Goal: Information Seeking & Learning: Check status

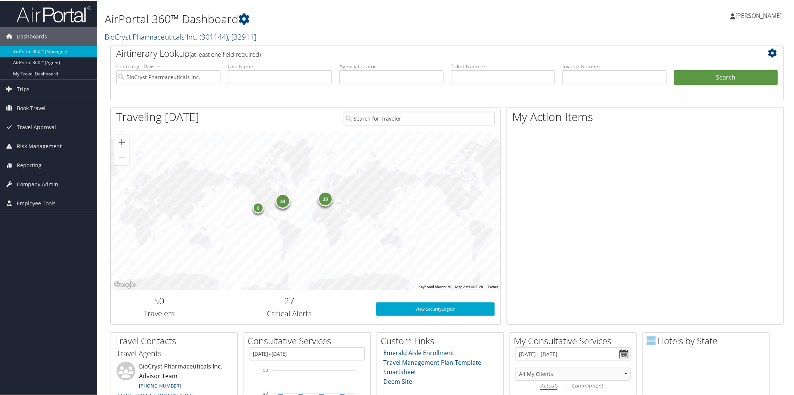
click at [145, 36] on link "BioCryst Pharmaceuticals Inc. ( 301144 ) , [ 32911 ]" at bounding box center [181, 36] width 152 height 10
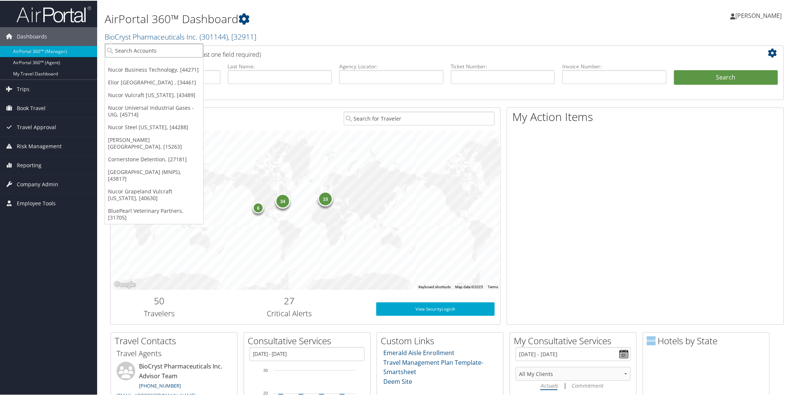
click at [150, 50] on input "search" at bounding box center [154, 50] width 98 height 14
type input "s3"
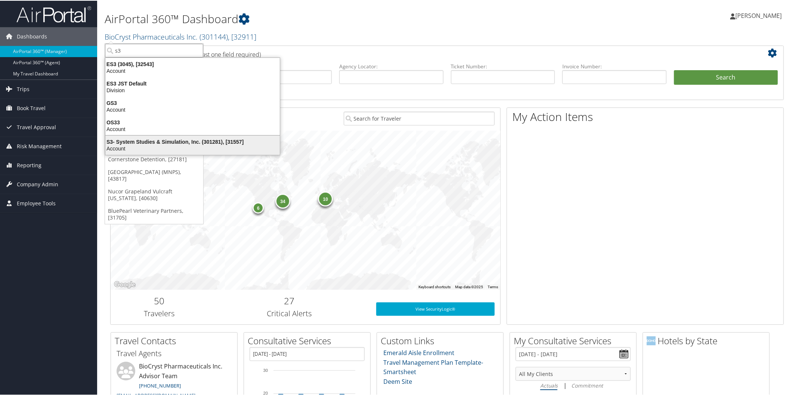
click at [167, 139] on div "S3- System Studies & Simulation, Inc. (301281), [31557]" at bounding box center [192, 141] width 183 height 7
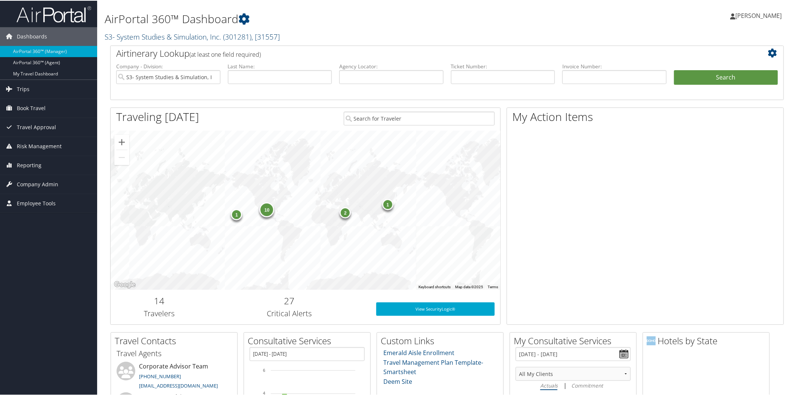
click at [171, 32] on link "S3- System Studies & Simulation, Inc. ( 301281 ) , [ 31557 ]" at bounding box center [192, 36] width 175 height 10
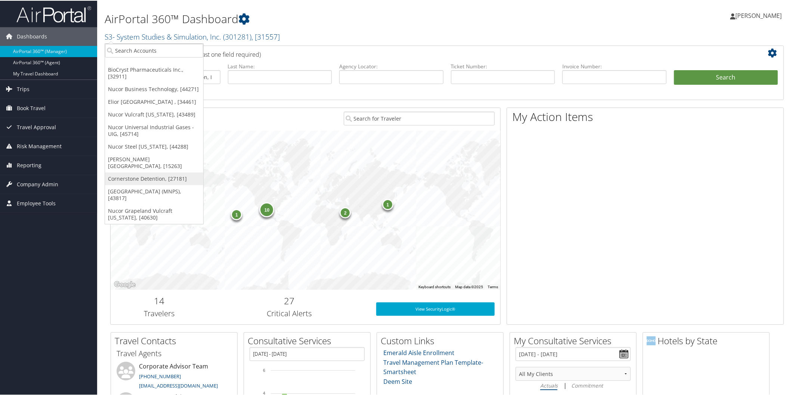
click at [151, 172] on link "Cornerstone Detention, [27181]" at bounding box center [154, 178] width 98 height 13
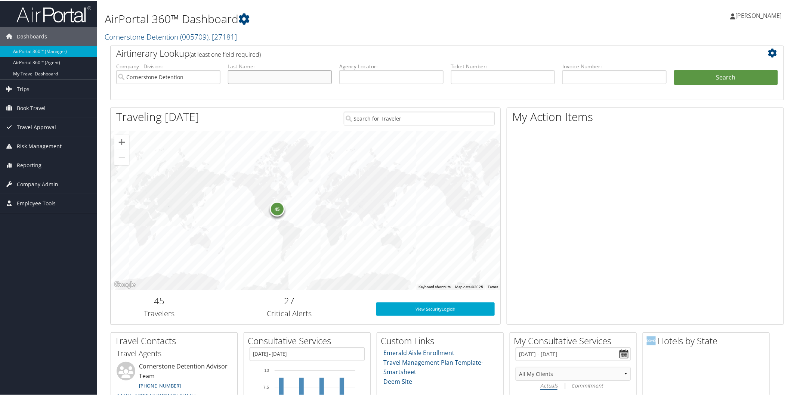
click at [268, 76] on input "text" at bounding box center [280, 76] width 104 height 14
type input "trip"
click at [689, 77] on button "Search" at bounding box center [726, 76] width 104 height 15
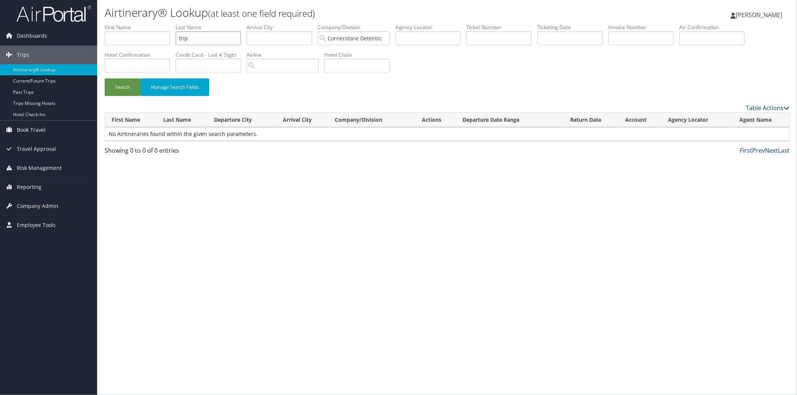
click at [218, 38] on input "trip" at bounding box center [208, 38] width 65 height 14
click at [123, 85] on button "Search" at bounding box center [123, 87] width 36 height 18
click at [215, 37] on input "tripp" at bounding box center [208, 38] width 65 height 14
type input "trippe"
click at [114, 85] on button "Search" at bounding box center [123, 87] width 36 height 18
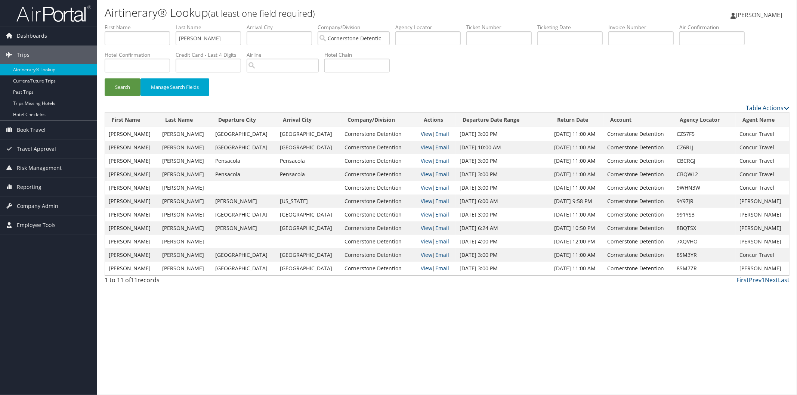
click at [421, 132] on link "View" at bounding box center [427, 133] width 12 height 7
click at [42, 206] on span "Company Admin" at bounding box center [37, 206] width 41 height 19
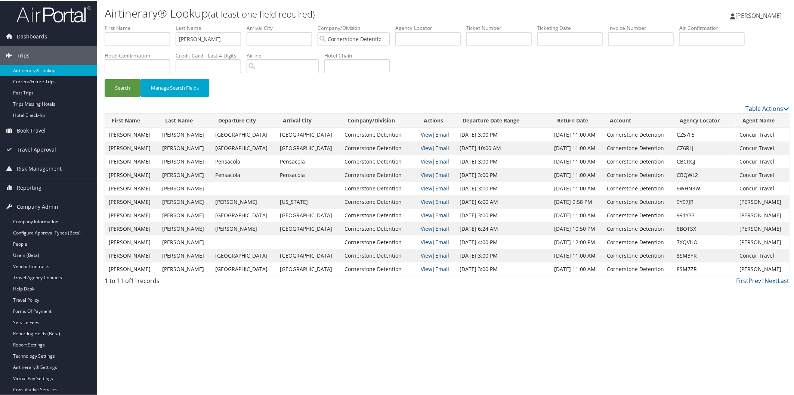
click at [421, 134] on link "View" at bounding box center [427, 133] width 12 height 7
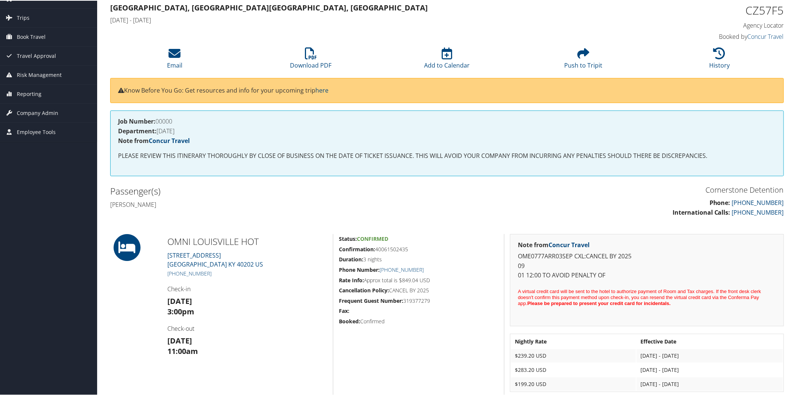
scroll to position [40, 0]
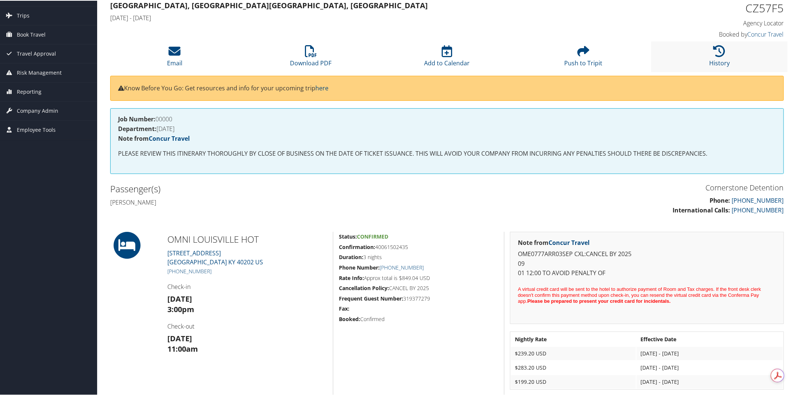
click at [757, 62] on li "History" at bounding box center [719, 56] width 136 height 30
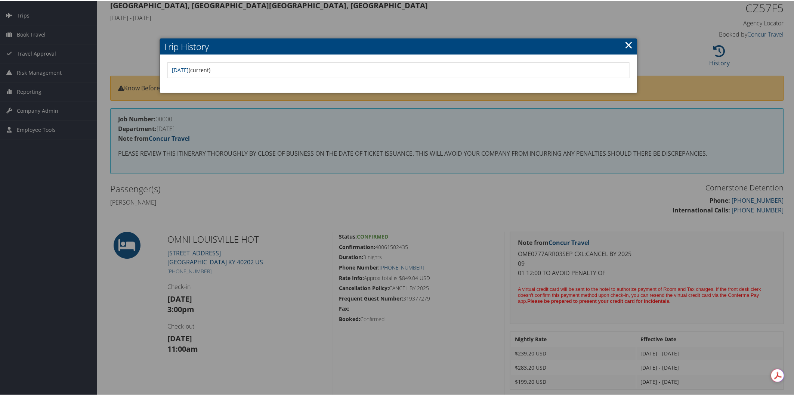
click at [629, 43] on link "×" at bounding box center [628, 44] width 9 height 15
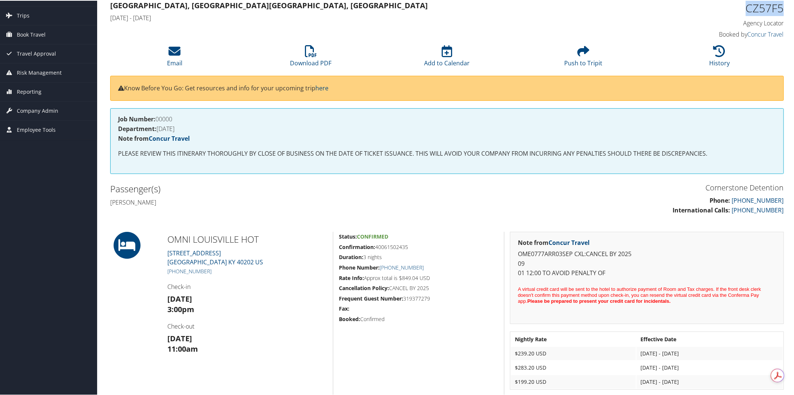
drag, startPoint x: 743, startPoint y: 8, endPoint x: 779, endPoint y: 12, distance: 35.8
click at [779, 12] on h1 "CZ57F5" at bounding box center [704, 8] width 160 height 16
copy h1 "CZ57F5"
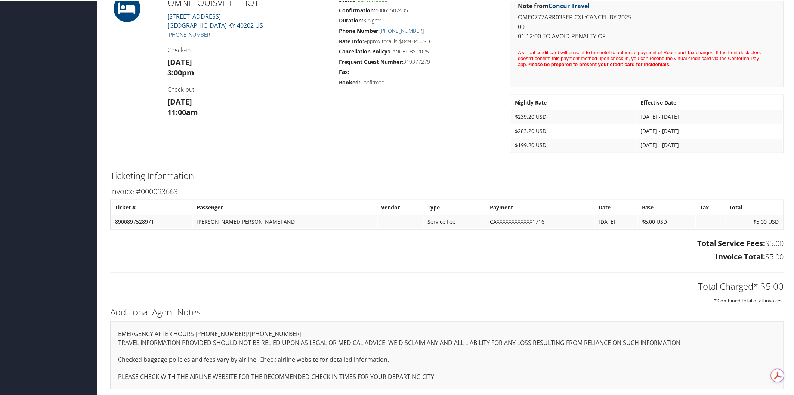
scroll to position [0, 0]
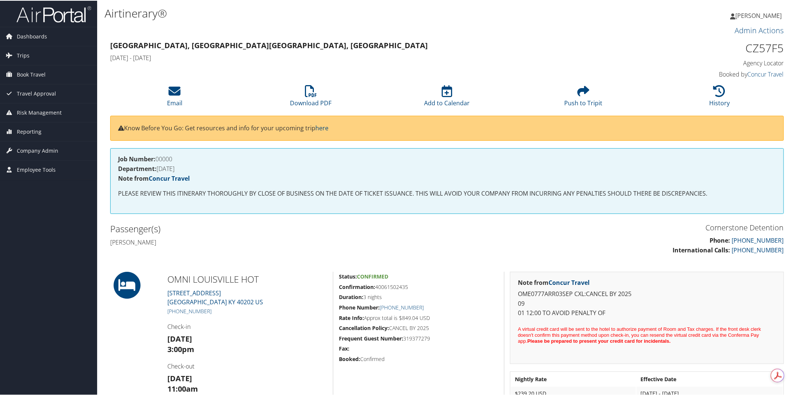
click at [473, 385] on div "Status: Confirmed Confirmation: 40061502435 Duration: 3 nights Phone Number: +1…" at bounding box center [418, 353] width 171 height 164
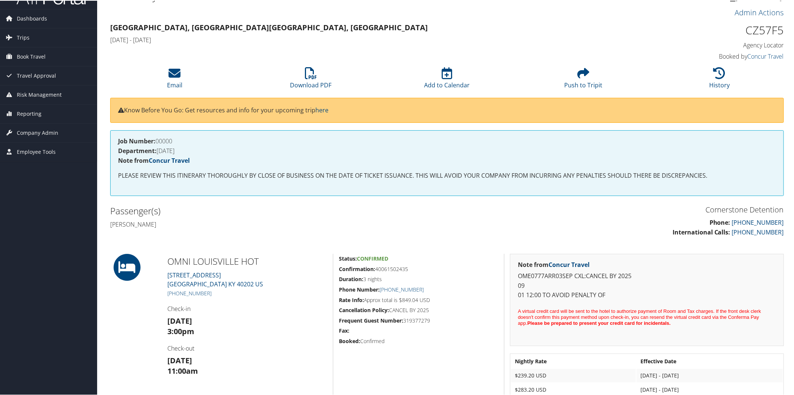
scroll to position [28, 0]
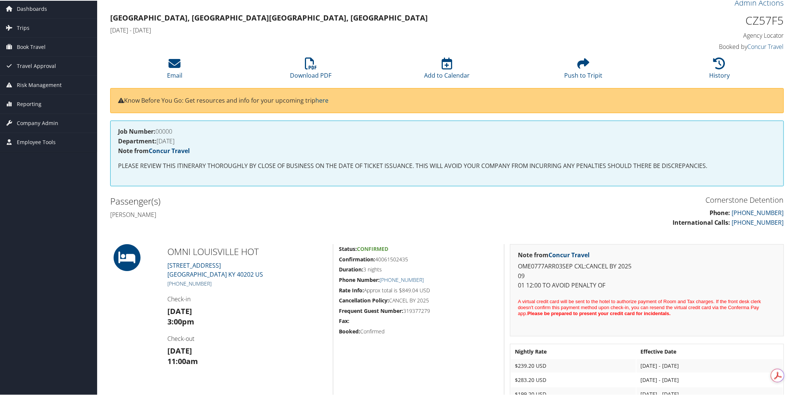
drag, startPoint x: 215, startPoint y: 283, endPoint x: 176, endPoint y: 282, distance: 39.2
click at [174, 283] on h5 "+1 (502) 313-6664" at bounding box center [247, 282] width 160 height 7
copy link "(502) 313-6664"
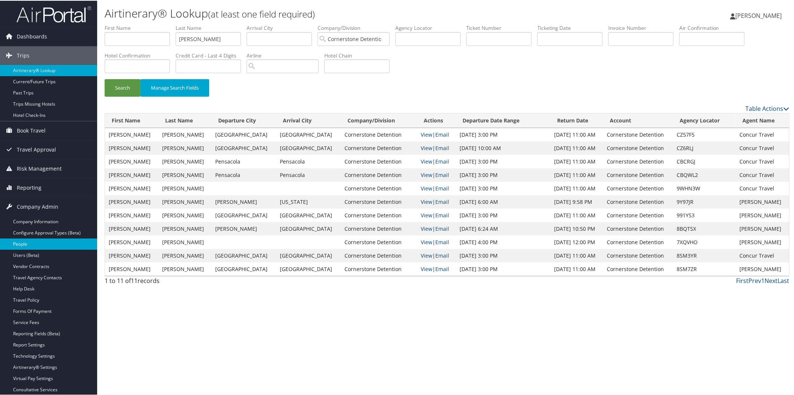
click at [35, 241] on link "People" at bounding box center [48, 243] width 97 height 11
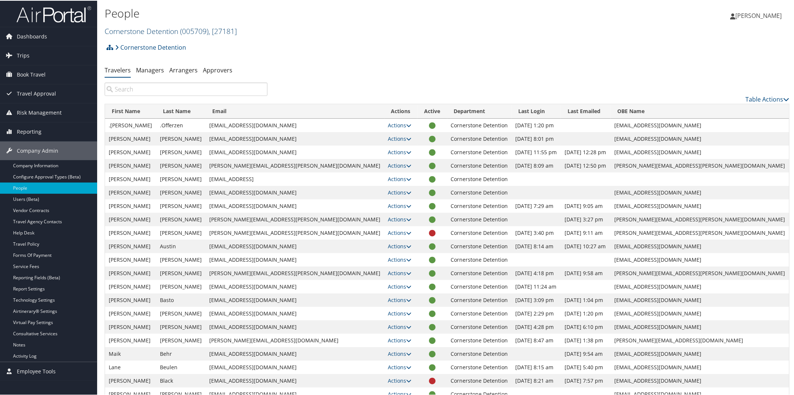
click at [139, 27] on link "Cornerstone Detention ( 005709 ) , [ 27181 ]" at bounding box center [171, 30] width 132 height 10
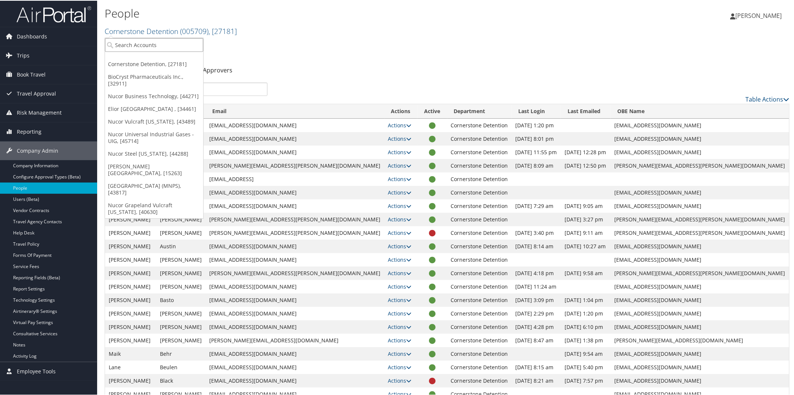
click at [163, 47] on input "search" at bounding box center [154, 44] width 98 height 14
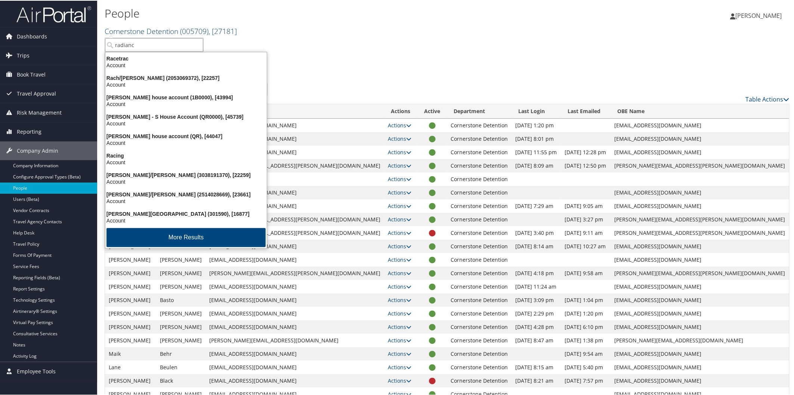
type input "radiance"
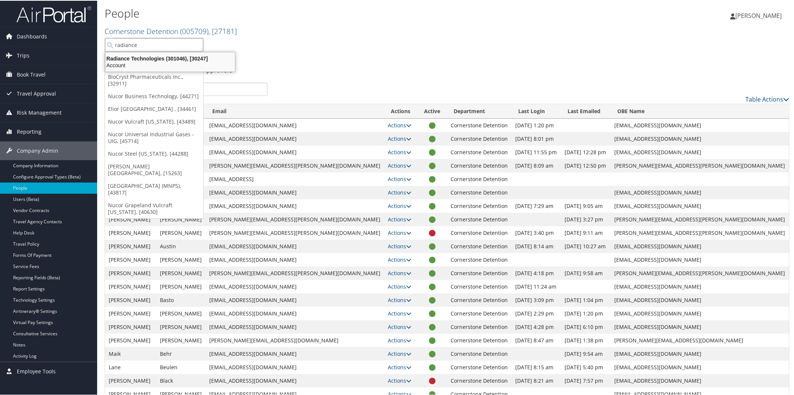
click at [158, 58] on div "Radiance Technologies (301046), [30247]" at bounding box center [170, 58] width 139 height 7
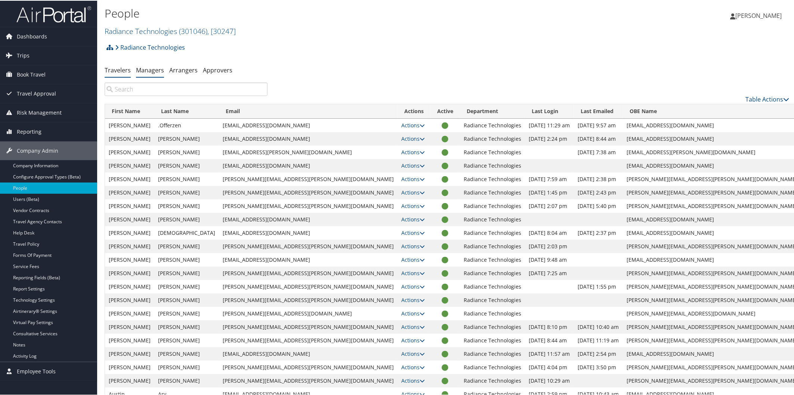
click at [156, 65] on li "Managers" at bounding box center [150, 69] width 28 height 13
click at [158, 69] on link "Managers" at bounding box center [150, 69] width 28 height 8
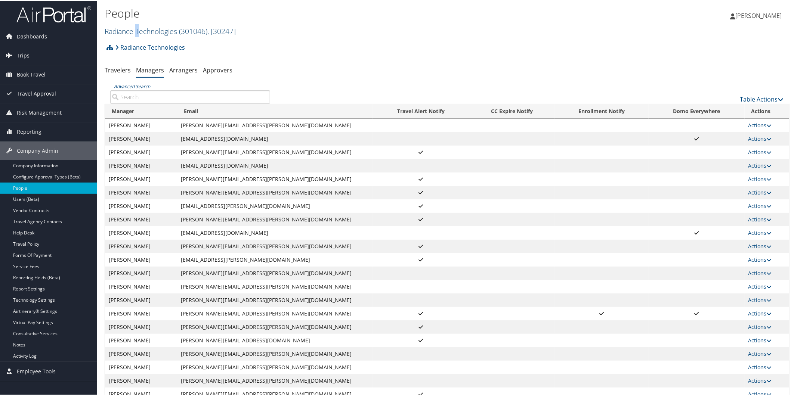
click at [137, 28] on link "Radiance Technologies ( 301046 ) , [ 30247 ]" at bounding box center [170, 30] width 131 height 10
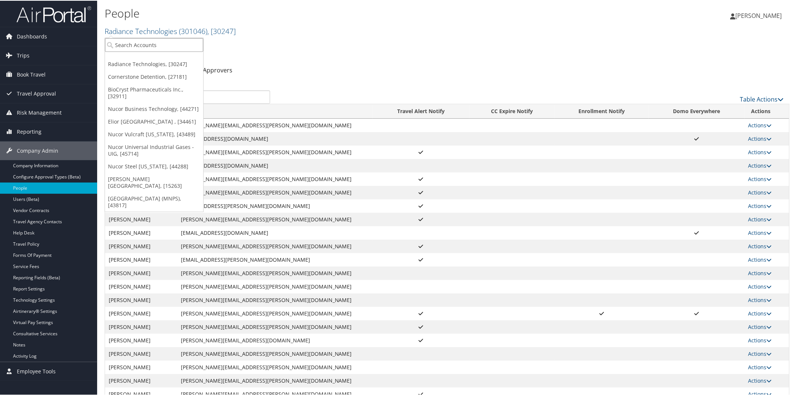
click at [154, 46] on input "search" at bounding box center [154, 44] width 98 height 14
type input "s3"
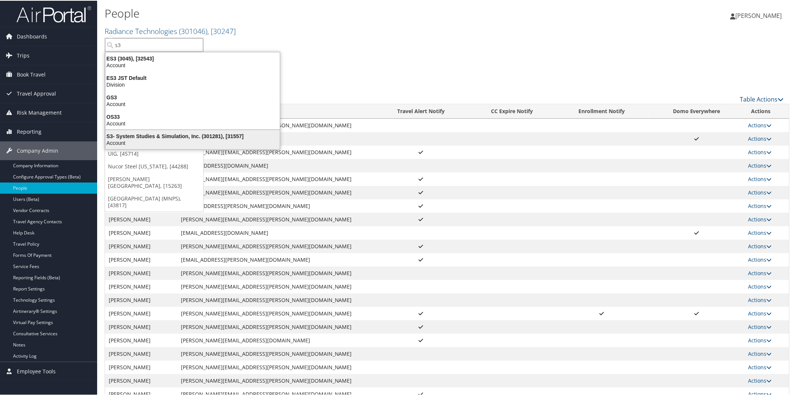
click at [151, 134] on div "S3- System Studies & Simulation, Inc. (301281), [31557]" at bounding box center [192, 135] width 183 height 7
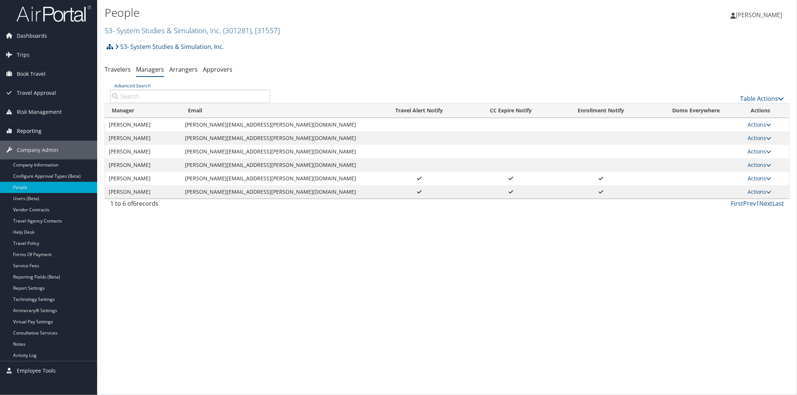
click at [20, 130] on span "Reporting" at bounding box center [29, 131] width 25 height 19
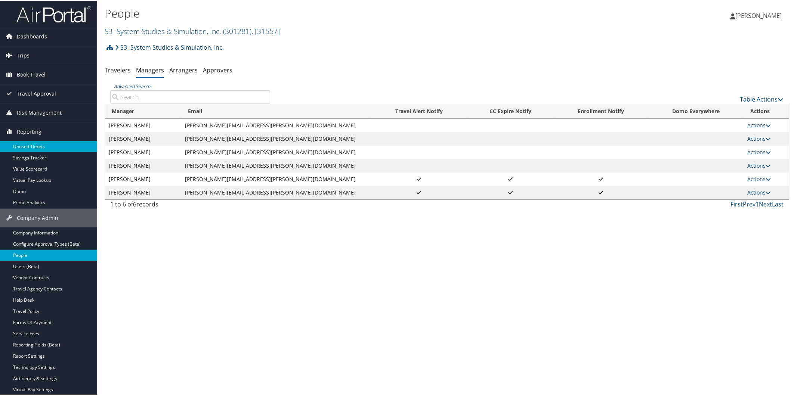
click at [28, 143] on link "Unused Tickets" at bounding box center [48, 145] width 97 height 11
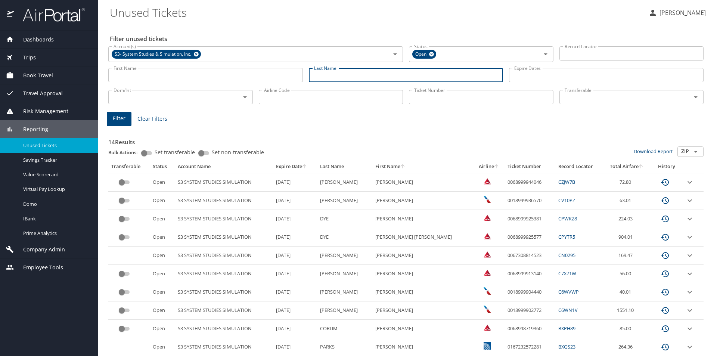
click at [361, 74] on input "Last Name" at bounding box center [406, 75] width 195 height 14
type input "scagliusi"
click at [117, 117] on span "Filter" at bounding box center [119, 118] width 13 height 9
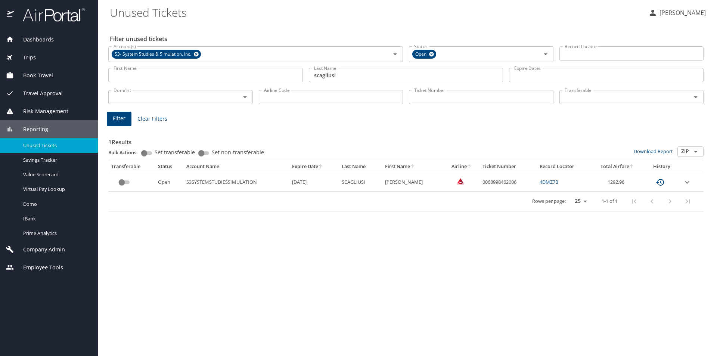
click at [41, 246] on span "Company Admin" at bounding box center [39, 249] width 51 height 8
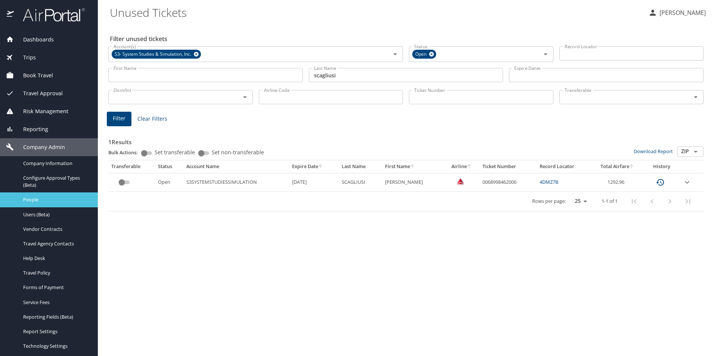
click at [29, 195] on link "People" at bounding box center [49, 199] width 98 height 15
